Goal: Task Accomplishment & Management: Complete application form

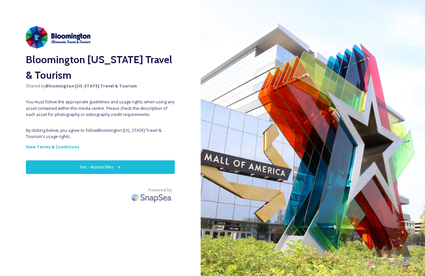
click at [106, 169] on button "Yes - Access Files" at bounding box center [100, 166] width 149 height 13
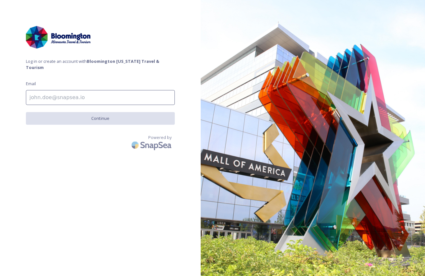
click at [123, 92] on input at bounding box center [100, 97] width 149 height 15
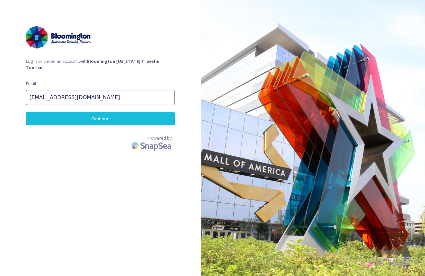
type input "[EMAIL_ADDRESS][DOMAIN_NAME]"
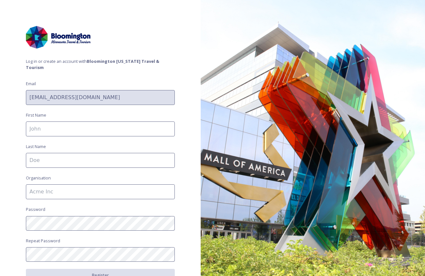
click at [105, 122] on input at bounding box center [100, 129] width 149 height 15
type input "[PERSON_NAME]"
type input "b"
type input "[PERSON_NAME]"
click at [97, 174] on div "Log in or create an account with Bloomington [US_STATE] Travel & Tourism Email …" at bounding box center [100, 138] width 201 height 224
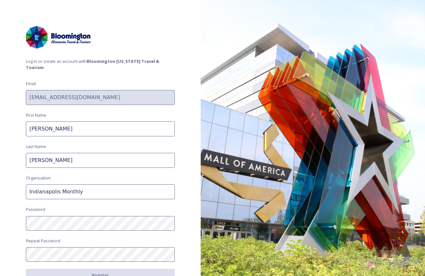
click at [96, 184] on input "Indianapolis Monthly" at bounding box center [100, 191] width 149 height 15
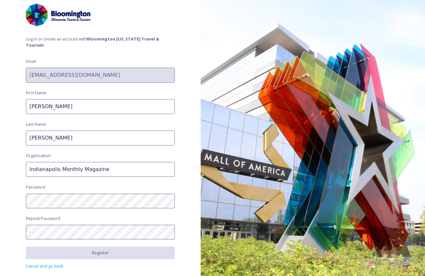
scroll to position [25, 0]
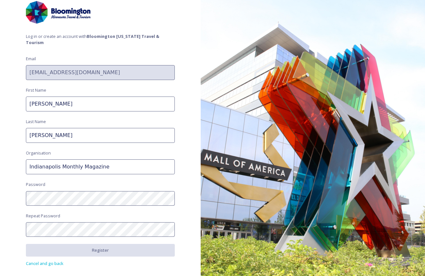
type input "Indianapolis Monthly Magazine"
click at [0, 276] on com-1password-button at bounding box center [0, 276] width 0 height 0
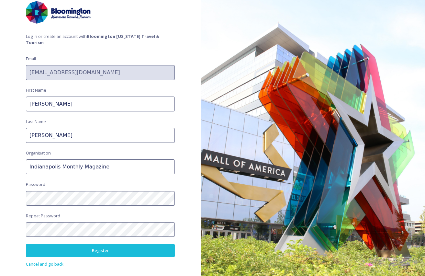
click at [92, 244] on button "Register" at bounding box center [100, 250] width 149 height 13
